Goal: Information Seeking & Learning: Compare options

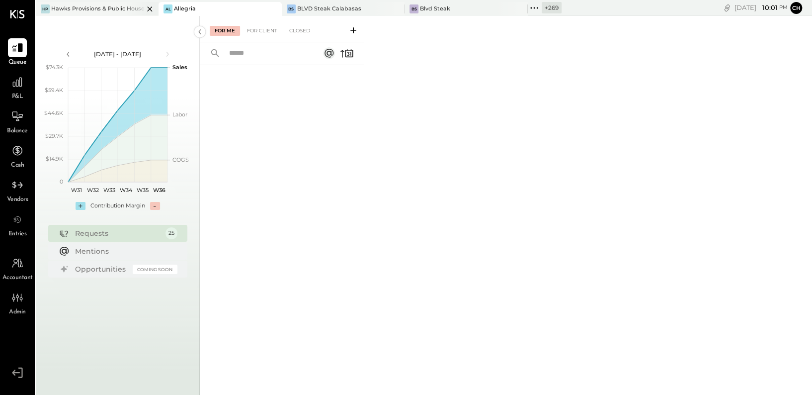
click at [96, 5] on div "Hawks Provisions & Public House" at bounding box center [97, 9] width 92 height 8
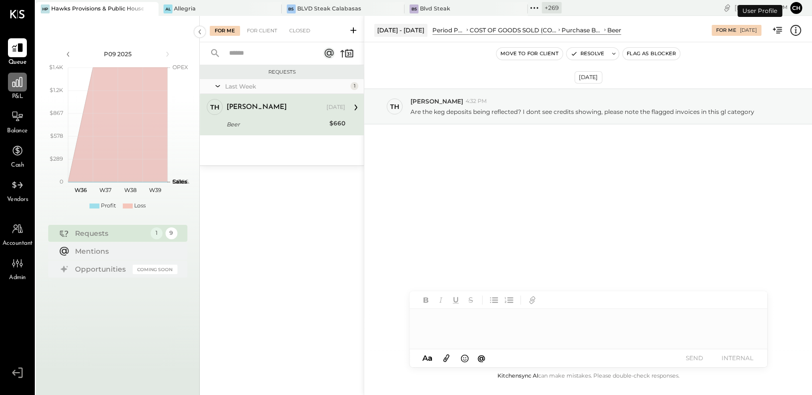
click at [18, 85] on icon at bounding box center [17, 82] width 13 height 13
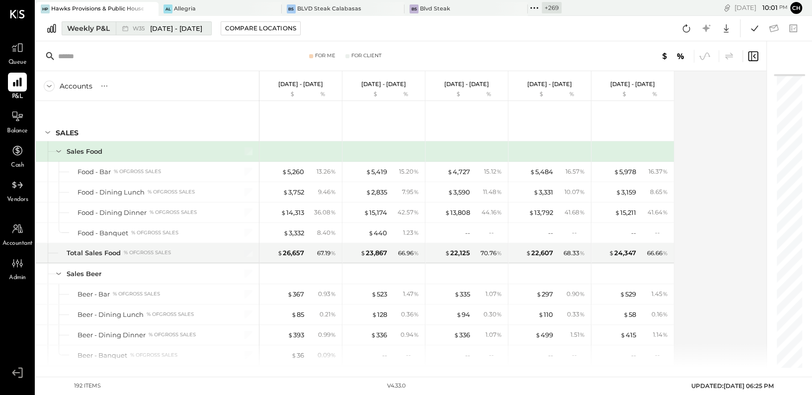
click at [146, 30] on span "W35" at bounding box center [140, 28] width 15 height 5
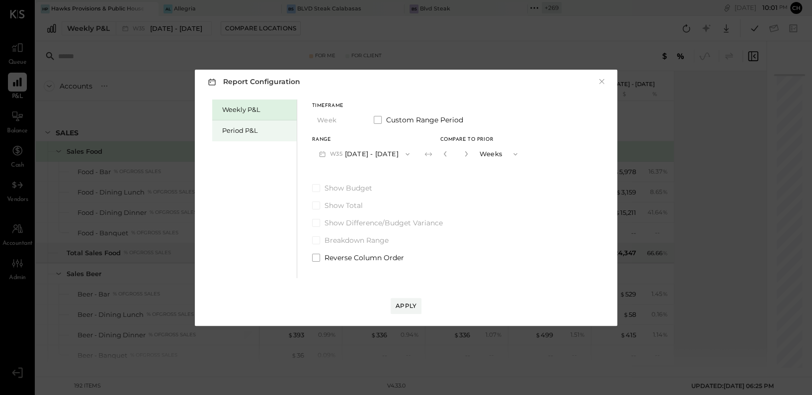
click at [238, 127] on div "Period P&L" at bounding box center [257, 130] width 70 height 9
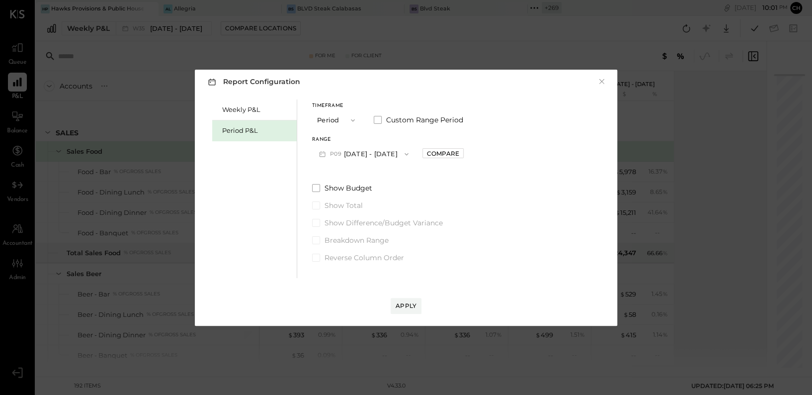
click at [360, 154] on button "P09 [DATE] - [DATE]" at bounding box center [363, 154] width 103 height 18
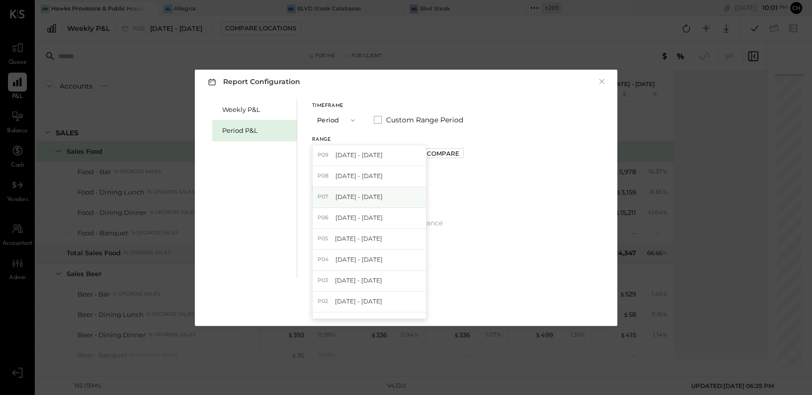
click at [381, 198] on span "[DATE] - [DATE]" at bounding box center [358, 196] width 47 height 8
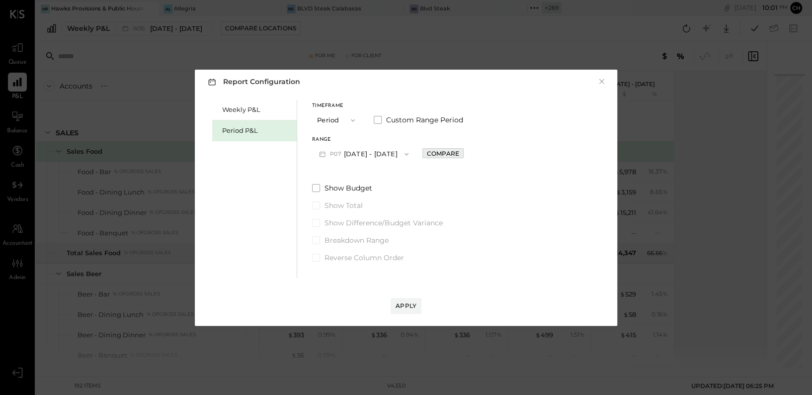
click at [456, 156] on div "Compare" at bounding box center [443, 153] width 32 height 8
click at [468, 151] on icon "button" at bounding box center [465, 154] width 6 height 6
type input "*"
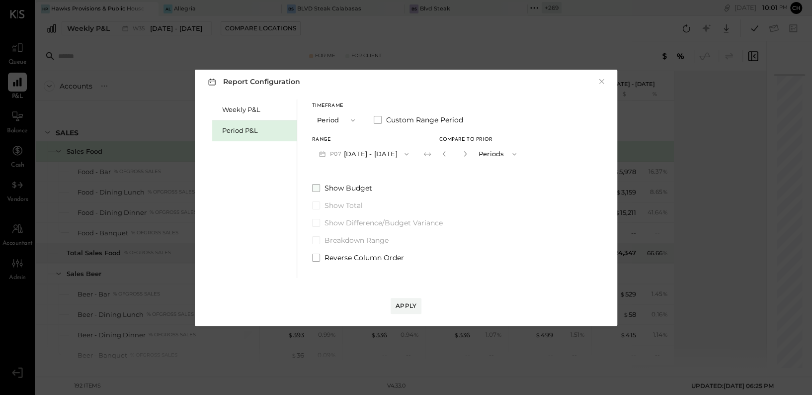
click at [365, 186] on span "Show Budget" at bounding box center [349, 188] width 48 height 10
click at [396, 305] on div "Apply" at bounding box center [406, 305] width 21 height 8
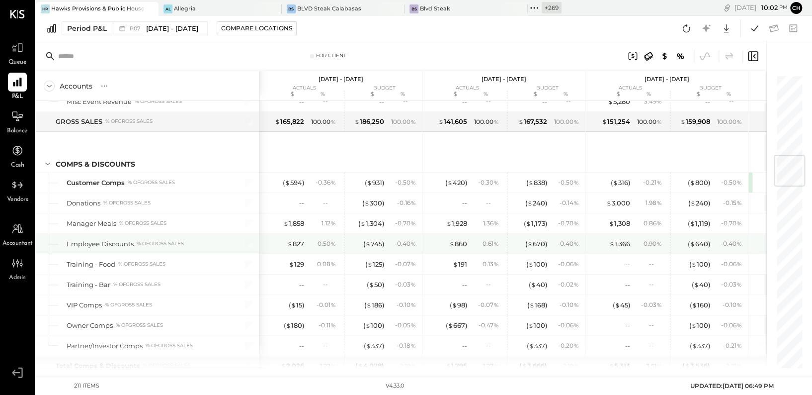
scroll to position [693, 0]
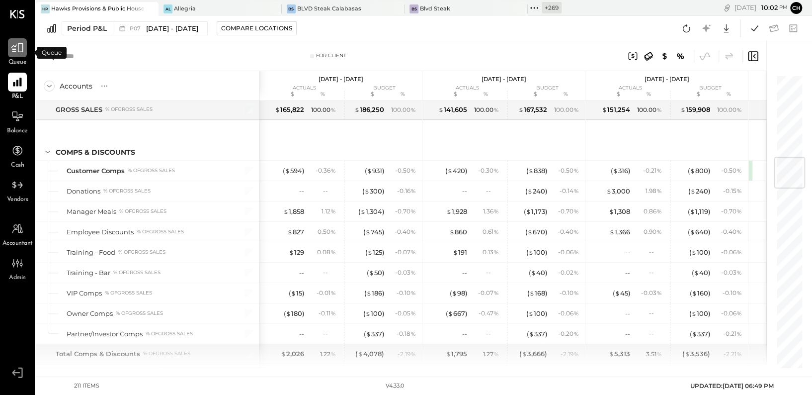
click at [18, 48] on icon at bounding box center [17, 47] width 12 height 9
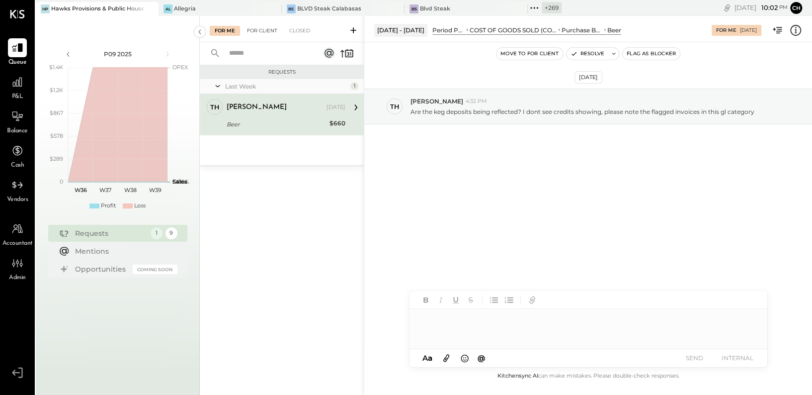
click at [261, 31] on div "For Client" at bounding box center [262, 31] width 40 height 10
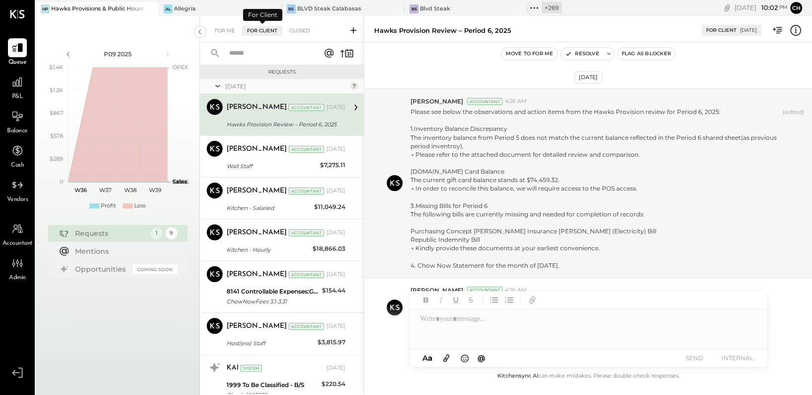
scroll to position [145, 0]
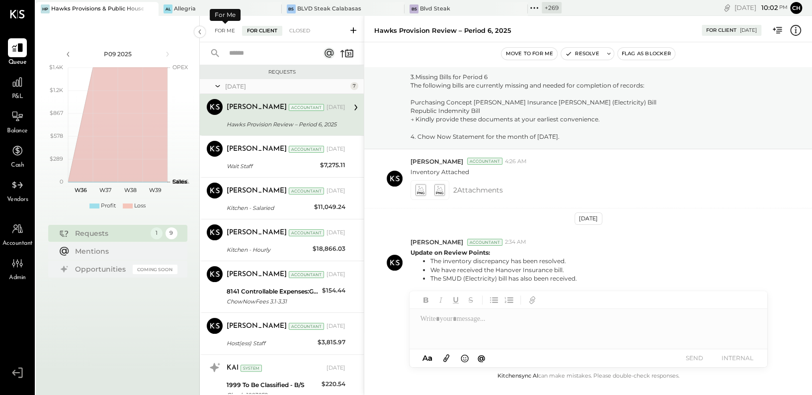
click at [224, 29] on div "For Me" at bounding box center [225, 31] width 30 height 10
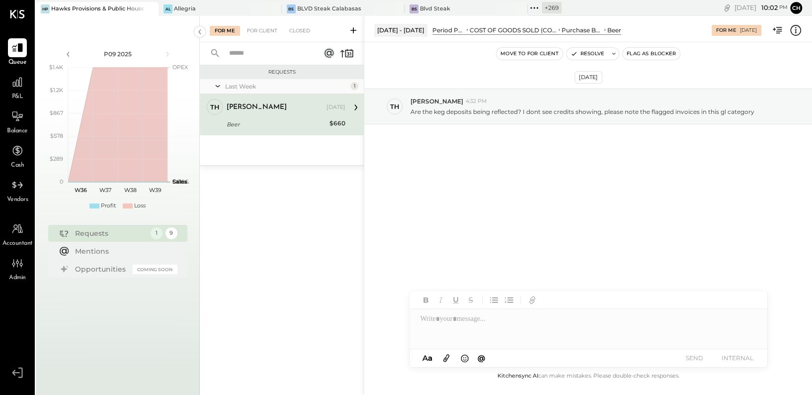
click at [352, 29] on icon at bounding box center [353, 30] width 10 height 10
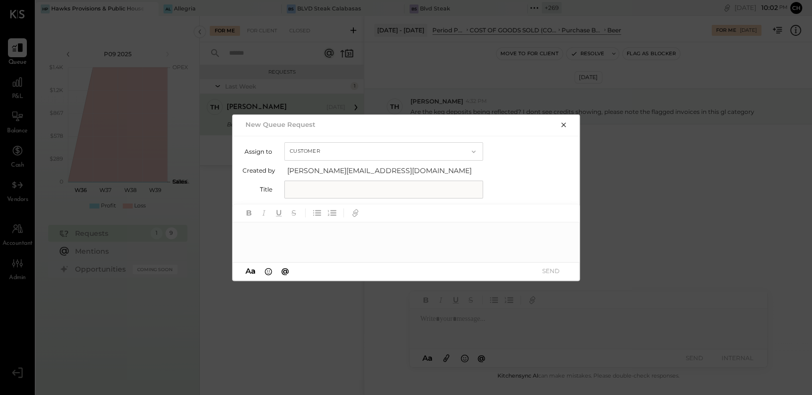
click at [340, 151] on button "Customer" at bounding box center [383, 151] width 199 height 18
click at [339, 173] on div "Accountant" at bounding box center [384, 169] width 198 height 18
click at [333, 193] on input "text" at bounding box center [383, 189] width 199 height 18
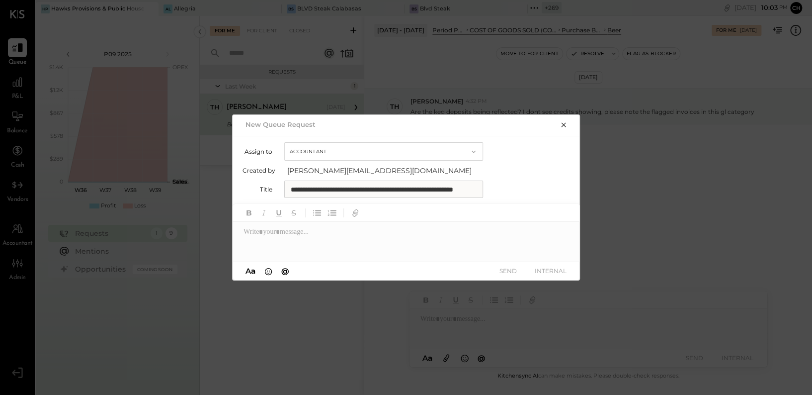
scroll to position [0, 52]
type input "**********"
click at [303, 235] on div at bounding box center [407, 242] width 348 height 40
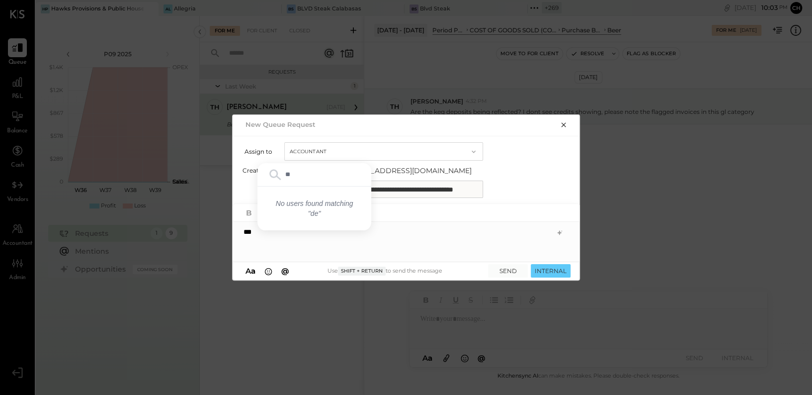
type input "*"
click at [323, 222] on span "[PERSON_NAME]" at bounding box center [328, 220] width 78 height 9
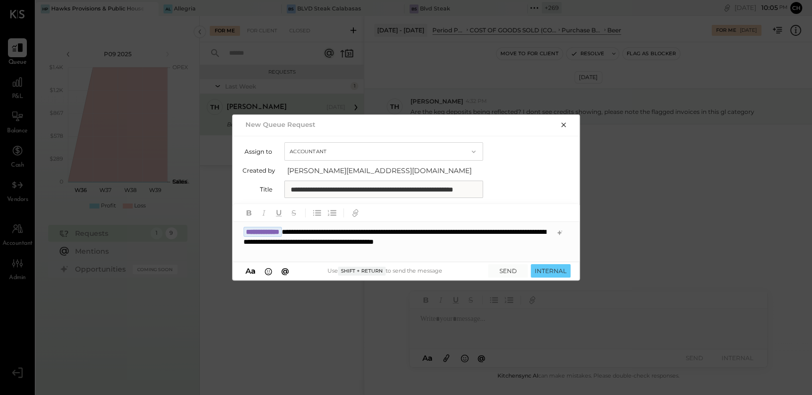
click at [285, 258] on div "**********" at bounding box center [407, 242] width 348 height 40
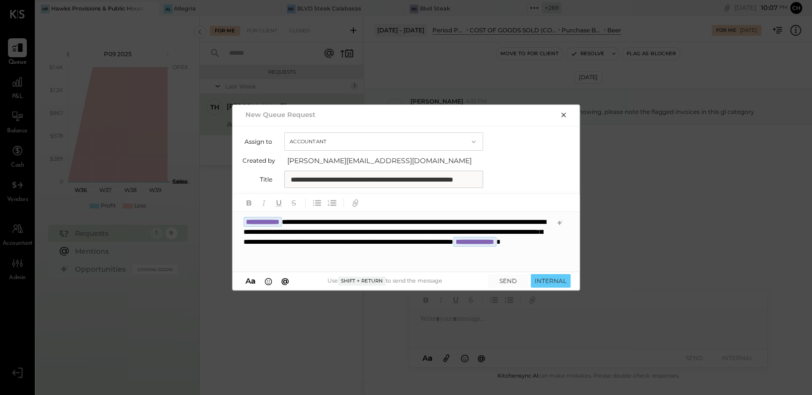
click at [308, 220] on div "**********" at bounding box center [407, 242] width 348 height 60
drag, startPoint x: 307, startPoint y: 221, endPoint x: 238, endPoint y: 214, distance: 69.4
click at [238, 214] on div "**********" at bounding box center [407, 242] width 348 height 60
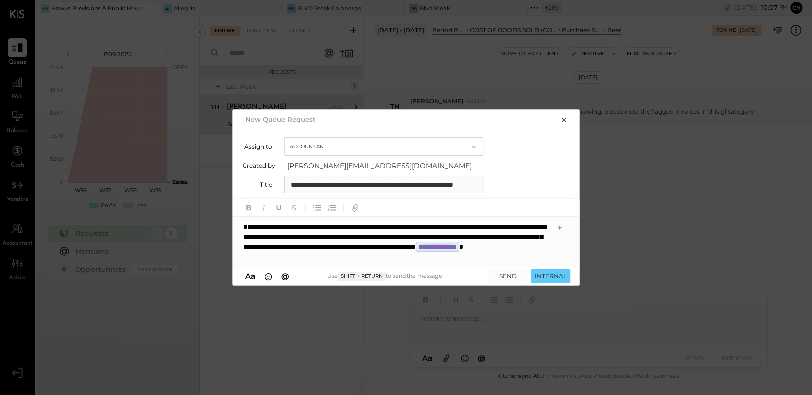
click at [248, 227] on b "*" at bounding box center [246, 226] width 4 height 7
click at [306, 223] on span "[PERSON_NAME]" at bounding box center [328, 225] width 78 height 9
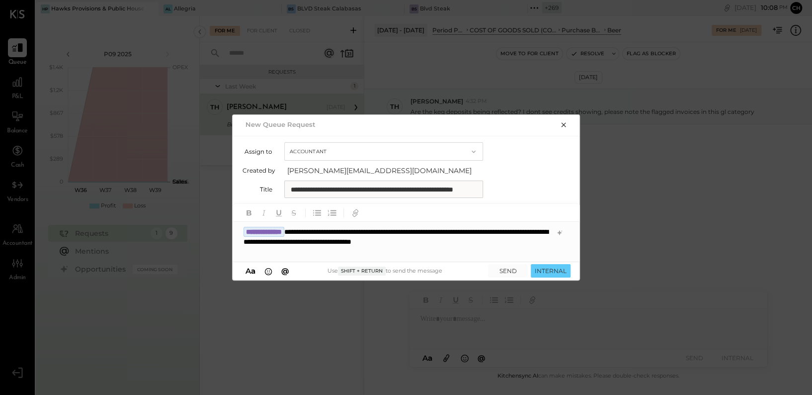
click at [413, 243] on div "**********" at bounding box center [407, 242] width 348 height 40
click at [430, 241] on div "**********" at bounding box center [407, 242] width 348 height 40
click at [548, 243] on div "**********" at bounding box center [407, 242] width 348 height 40
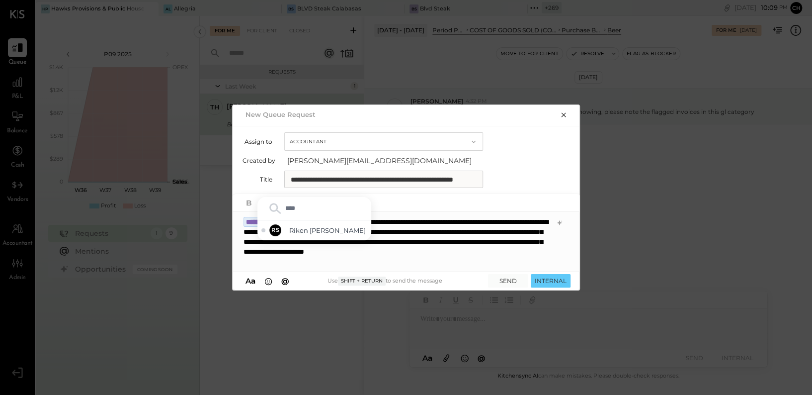
type input "*****"
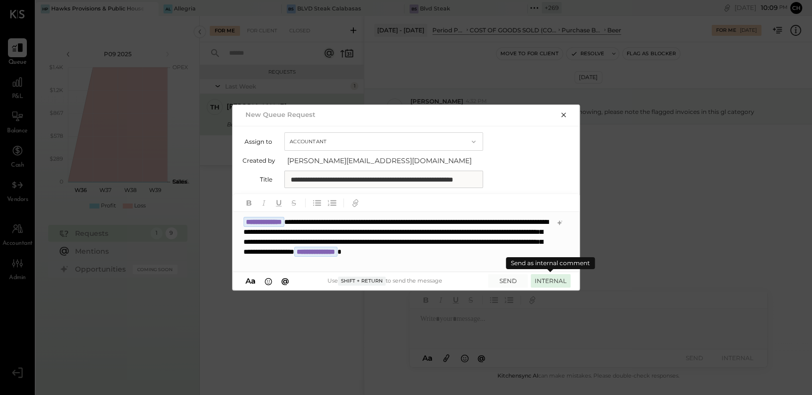
click at [558, 278] on button "INTERNAL" at bounding box center [551, 280] width 40 height 13
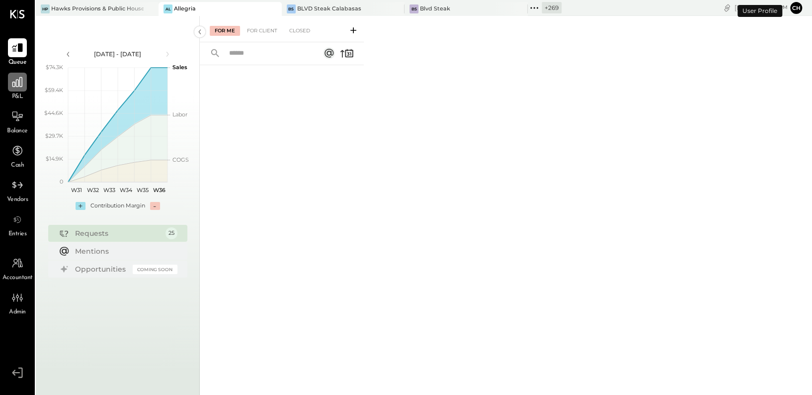
click at [21, 87] on icon at bounding box center [17, 82] width 13 height 13
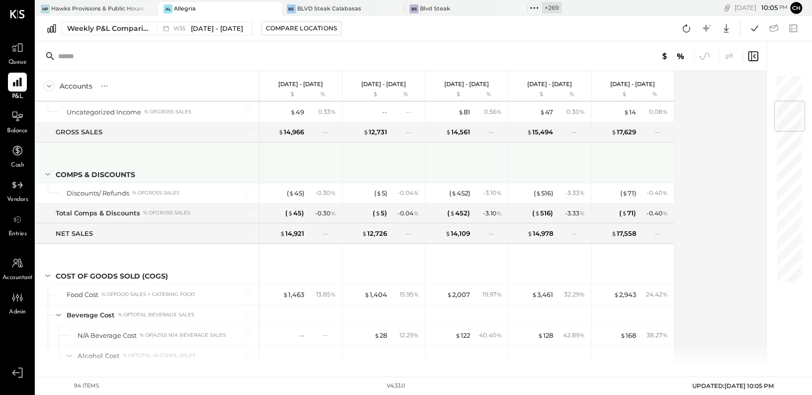
scroll to position [208, 0]
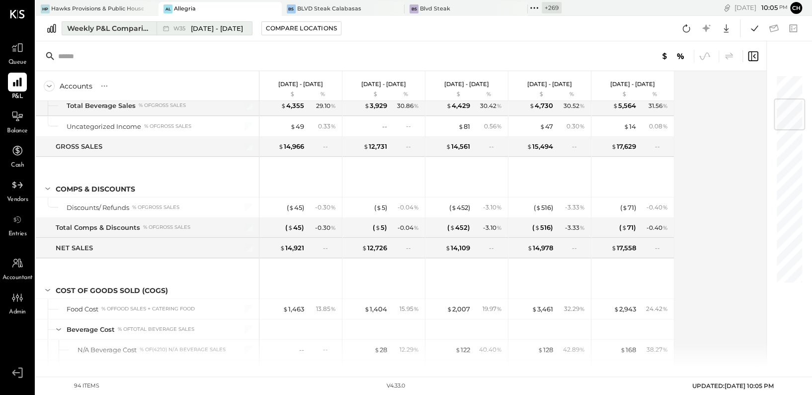
click at [141, 27] on div "Weekly P&L Comparison" at bounding box center [108, 28] width 83 height 10
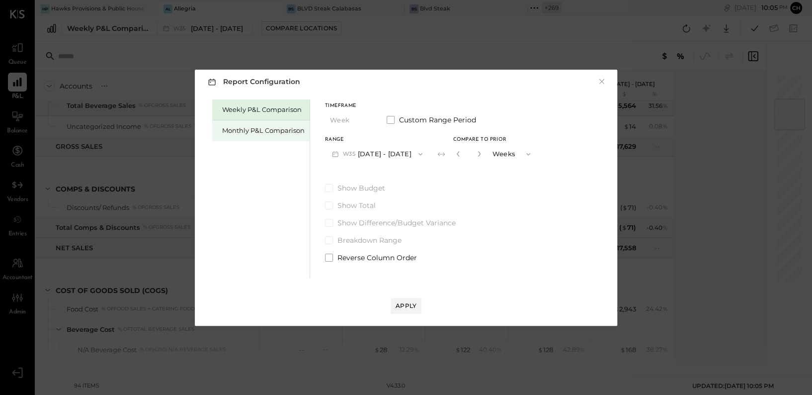
click at [280, 131] on div "Monthly P&L Comparison" at bounding box center [263, 130] width 83 height 9
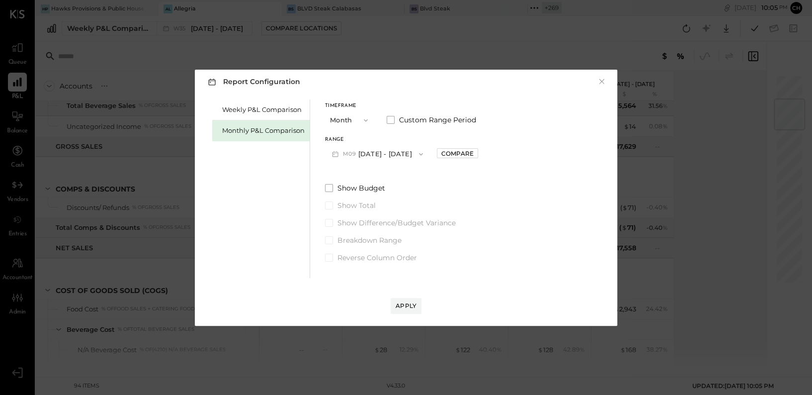
click at [372, 157] on button "M09 Sep 1 - 30, 2025" at bounding box center [377, 154] width 105 height 18
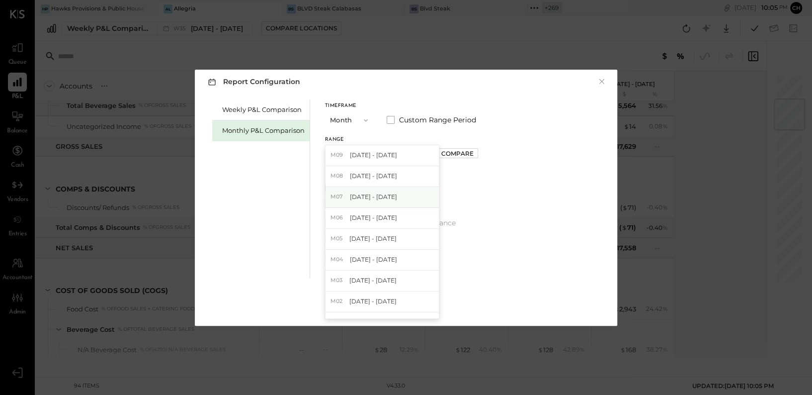
click at [379, 192] on div "M07 Jul 1 - 31, 2025" at bounding box center [382, 197] width 113 height 21
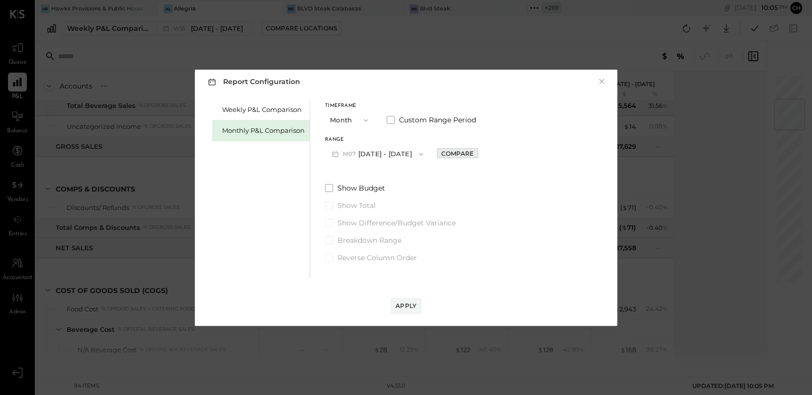
click at [445, 156] on div "Compare" at bounding box center [457, 153] width 32 height 8
click at [405, 309] on div "Apply" at bounding box center [406, 305] width 21 height 8
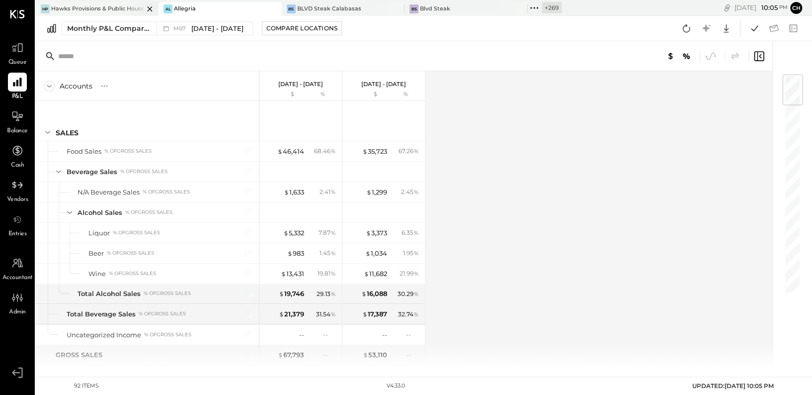
click at [127, 7] on div at bounding box center [141, 8] width 35 height 13
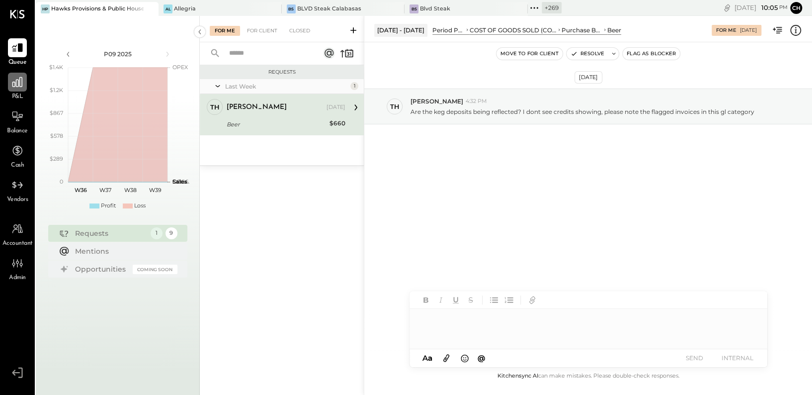
click at [12, 85] on icon at bounding box center [17, 82] width 10 height 10
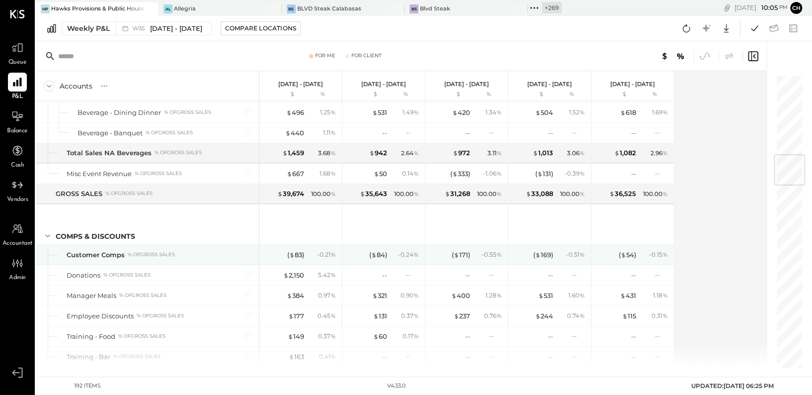
scroll to position [672, 0]
